Goal: Task Accomplishment & Management: Manage account settings

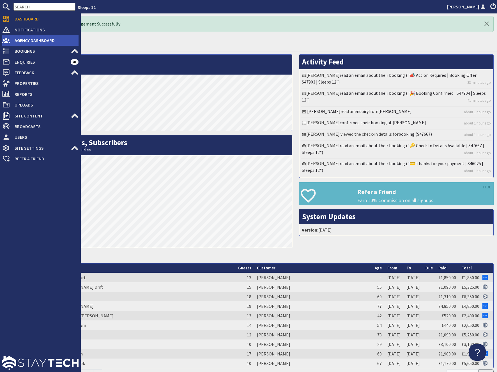
click at [36, 37] on span "Agency Dashboard" at bounding box center [44, 40] width 68 height 9
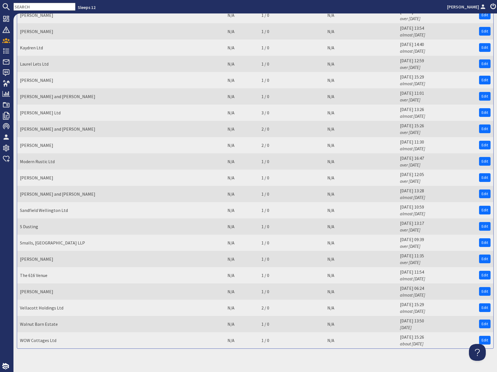
scroll to position [883, 0]
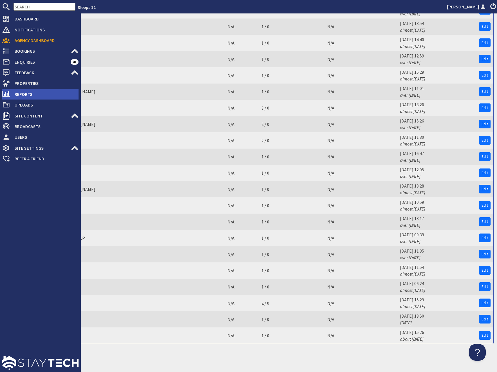
click at [24, 93] on span "Reports" at bounding box center [44, 94] width 68 height 9
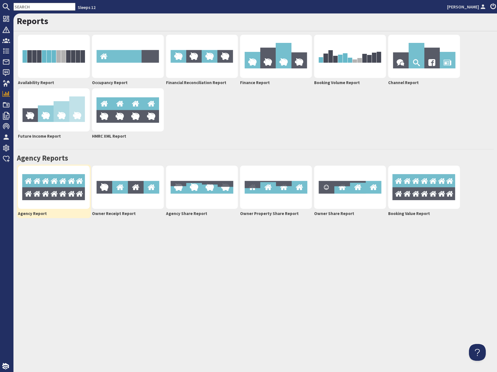
click at [45, 189] on img at bounding box center [54, 187] width 72 height 43
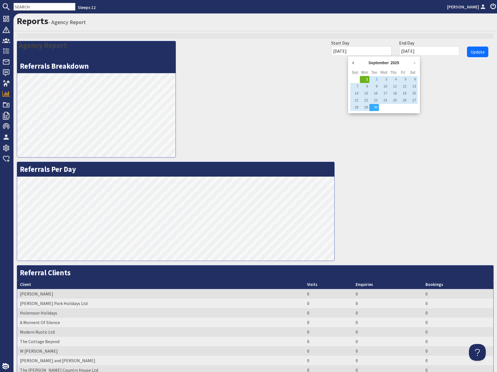
click at [356, 49] on input "[DATE]" at bounding box center [361, 51] width 60 height 10
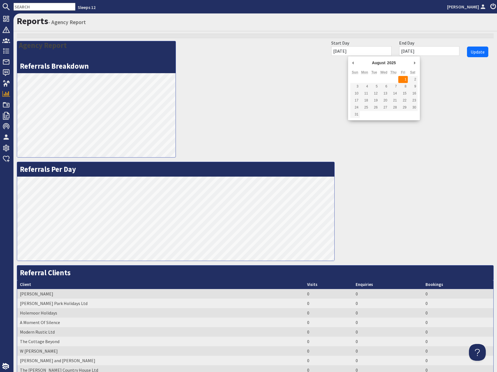
type input "[DATE]"
drag, startPoint x: 478, startPoint y: 50, endPoint x: 472, endPoint y: 51, distance: 5.9
click at [478, 50] on span "Update" at bounding box center [478, 52] width 14 height 6
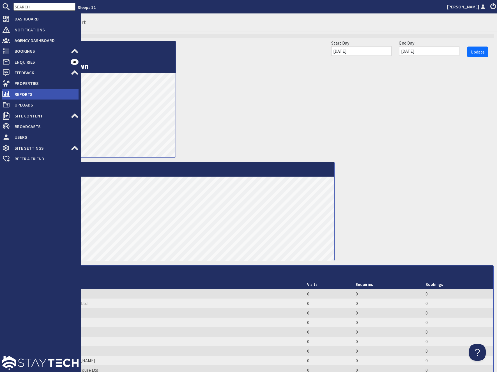
click at [25, 94] on span "Reports" at bounding box center [44, 94] width 68 height 9
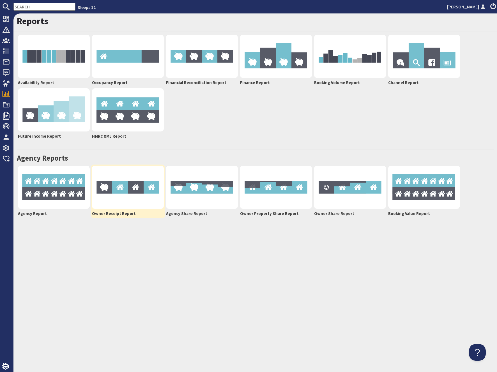
click at [122, 192] on img at bounding box center [128, 187] width 72 height 43
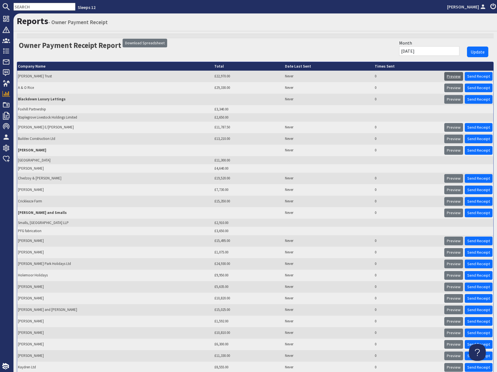
click at [456, 77] on link "Preview" at bounding box center [453, 76] width 19 height 9
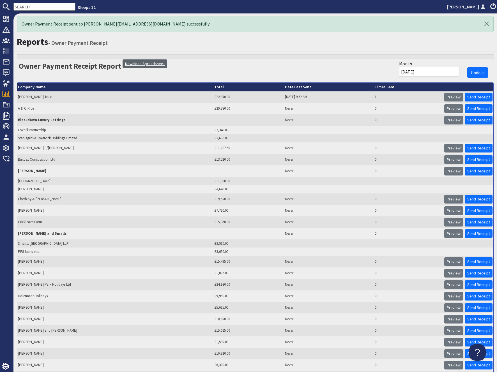
click at [135, 65] on link "Download Spreadsheet" at bounding box center [145, 63] width 45 height 9
click at [178, 64] on div at bounding box center [255, 72] width 477 height 20
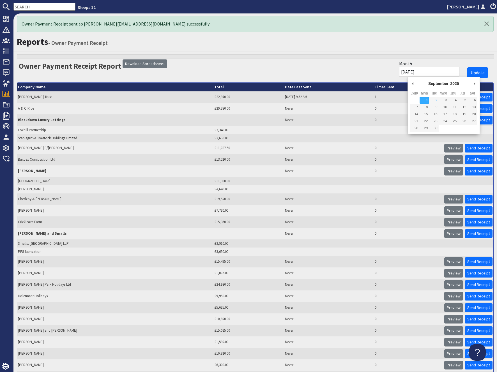
click at [439, 68] on input "[DATE]" at bounding box center [429, 72] width 60 height 10
type input "[DATE]"
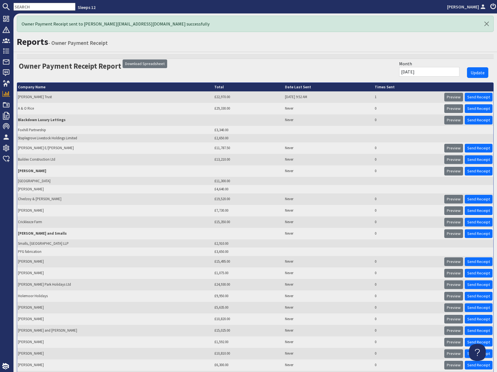
click at [480, 66] on div "Update" at bounding box center [478, 73] width 28 height 14
click at [476, 73] on span "Update" at bounding box center [478, 73] width 14 height 6
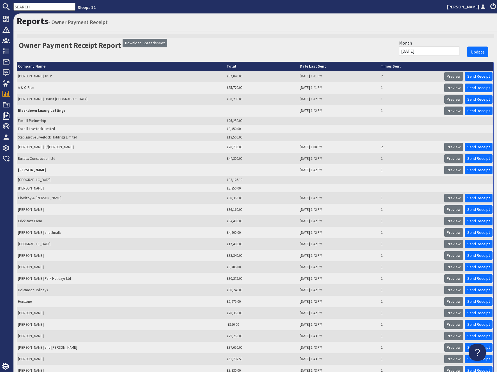
click at [201, 41] on div at bounding box center [255, 51] width 477 height 20
click at [180, 45] on div at bounding box center [255, 51] width 477 height 20
click at [88, 56] on div at bounding box center [255, 51] width 477 height 20
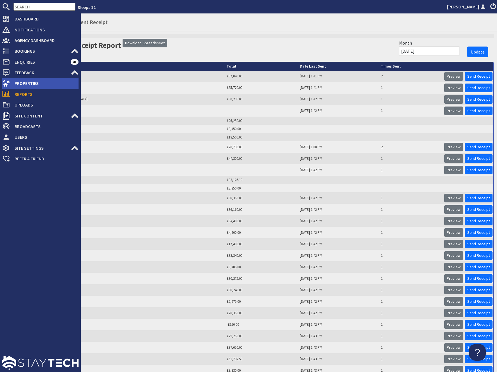
click at [27, 84] on span "Properties" at bounding box center [44, 83] width 68 height 9
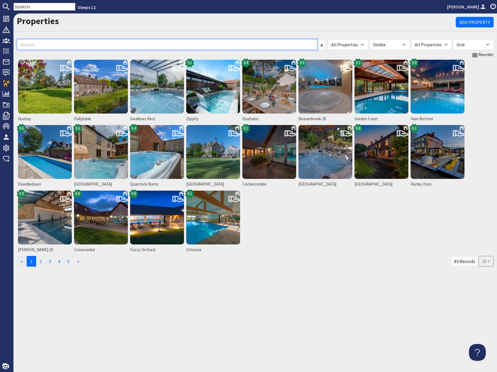
click at [109, 44] on input at bounding box center [167, 44] width 300 height 11
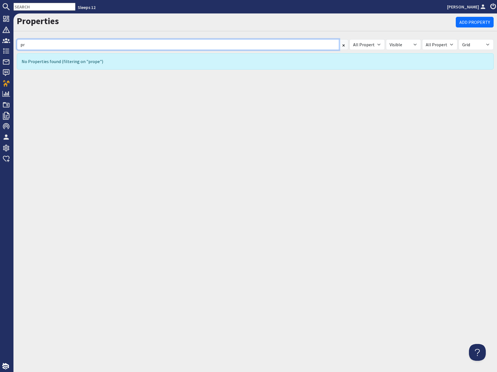
type input "p"
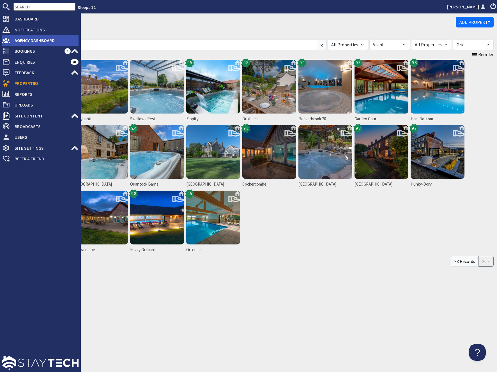
click at [27, 40] on span "Agency Dashboard" at bounding box center [44, 40] width 68 height 9
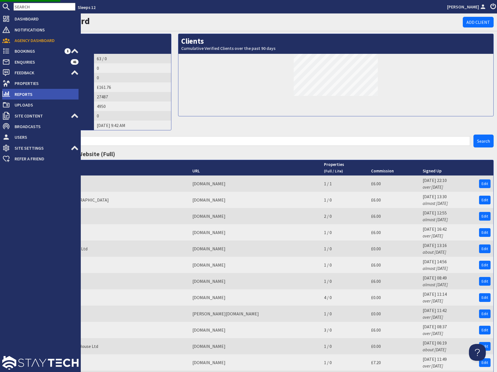
click at [19, 94] on span "Reports" at bounding box center [44, 94] width 68 height 9
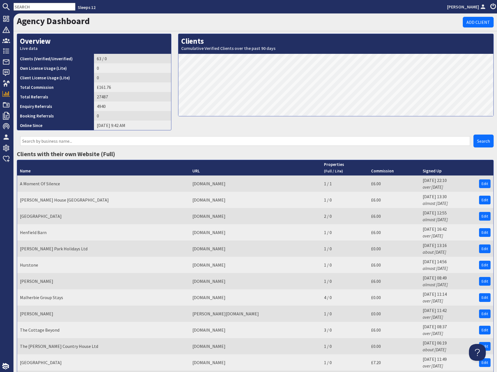
click at [183, 130] on div "Clients Cumulative Verified Clients over the past 90 days" at bounding box center [336, 84] width 322 height 101
click at [214, 156] on h3 "Clients with their own Website (Full)" at bounding box center [255, 153] width 477 height 7
click at [225, 132] on div "Clients Cumulative Verified Clients over the past 90 days" at bounding box center [336, 84] width 322 height 101
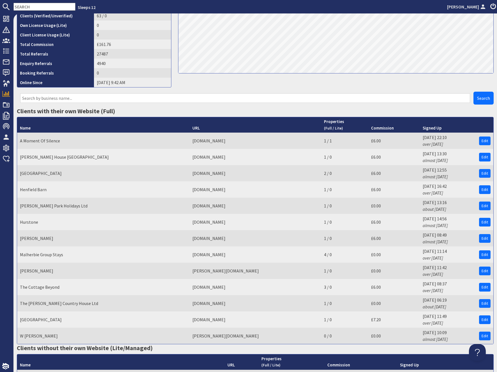
scroll to position [35, 0]
